Goal: Information Seeking & Learning: Find specific fact

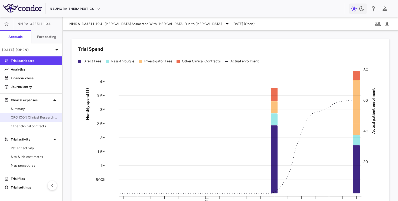
click at [25, 115] on span "CRO ICON Clinical Research Limited" at bounding box center [34, 117] width 47 height 5
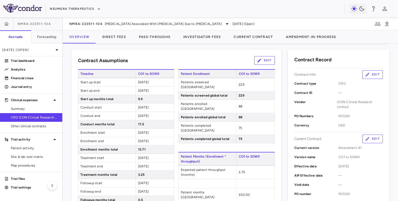
scroll to position [191, 0]
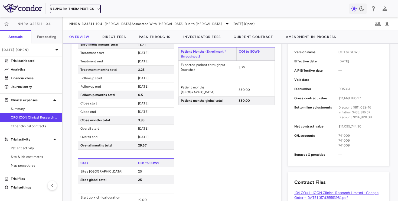
click at [92, 8] on button "Neumora Therapeutics" at bounding box center [75, 9] width 51 height 9
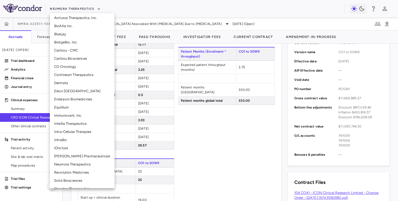
scroll to position [29, 0]
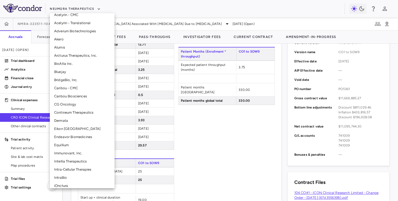
click at [64, 108] on li "Contineum Therapeutics" at bounding box center [82, 112] width 65 height 8
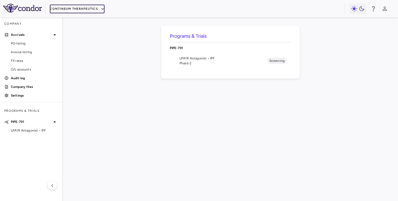
click at [76, 10] on button "Contineum Therapeutics" at bounding box center [77, 9] width 55 height 9
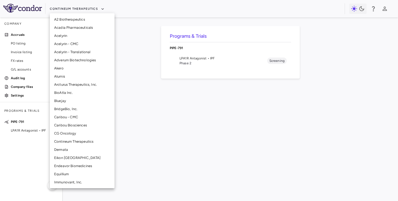
click at [63, 135] on li "CG Oncology" at bounding box center [82, 133] width 65 height 8
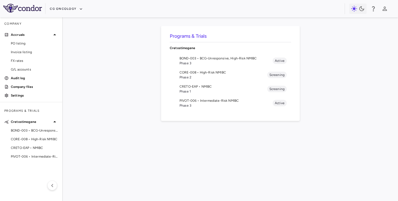
click at [190, 106] on span "Phase 3" at bounding box center [226, 105] width 93 height 5
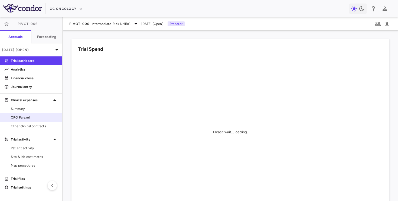
click at [39, 117] on span "CRO Parexel" at bounding box center [34, 117] width 47 height 5
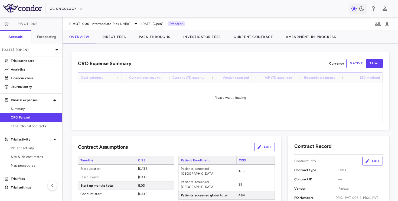
scroll to position [346, 0]
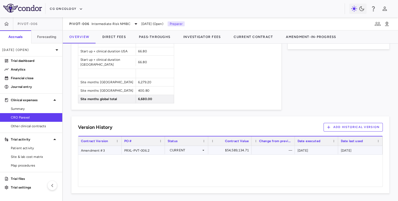
click at [106, 148] on div "Amendment #3" at bounding box center [99, 150] width 43 height 8
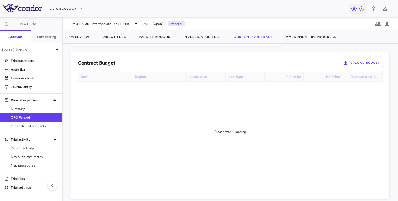
scroll to position [351, 0]
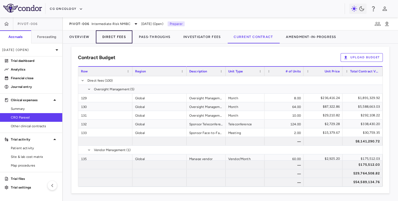
click at [121, 38] on button "Direct Fees" at bounding box center [114, 36] width 37 height 13
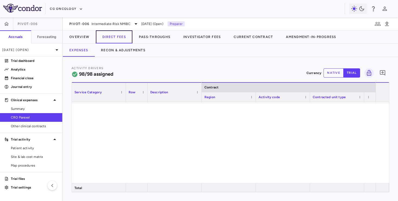
scroll to position [270, 0]
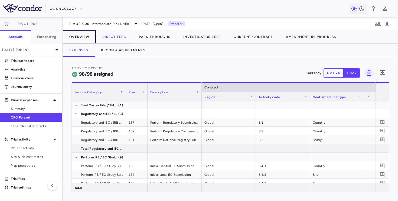
click at [90, 39] on button "Overview" at bounding box center [79, 36] width 33 height 13
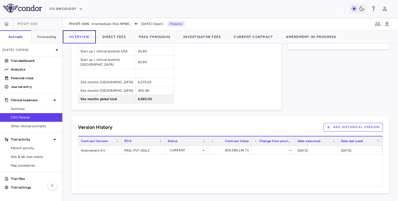
scroll to position [254, 0]
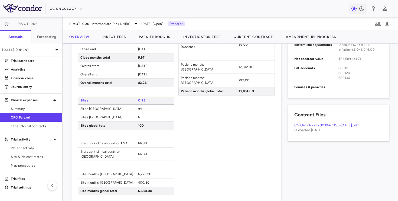
click at [299, 125] on link "CG Oncol-PXL280394-CIS3-[DATE].pdf" at bounding box center [326, 125] width 64 height 4
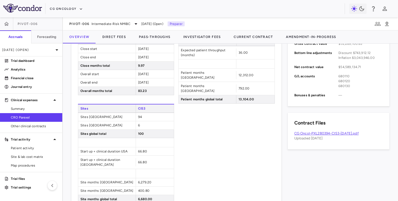
scroll to position [244, 0]
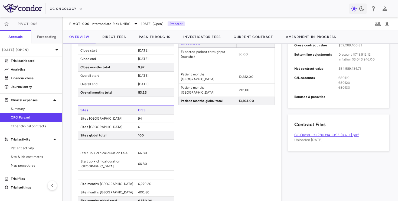
click at [299, 67] on span "$54,589,134.71" at bounding box center [361, 68] width 44 height 5
copy span "$54,589,134.71"
